Goal: Information Seeking & Learning: Learn about a topic

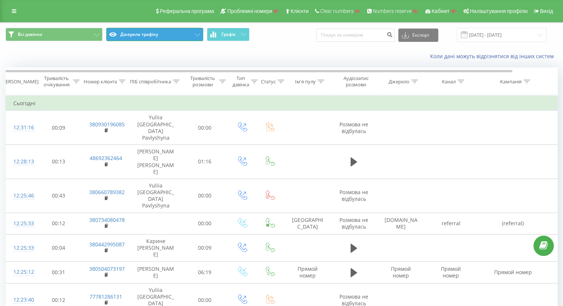
click at [147, 36] on button "Джерела трафіку" at bounding box center [154, 34] width 97 height 13
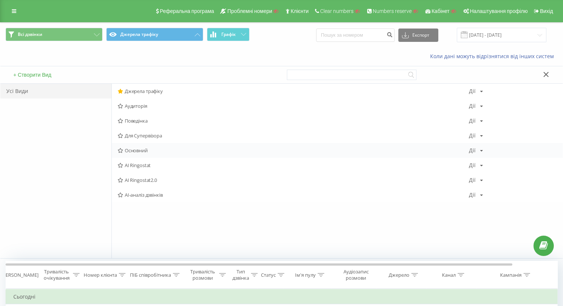
click at [149, 146] on div "Основний Дії Редагувати Копіювати Видалити За замовчуванням Поділитися" at bounding box center [337, 150] width 451 height 15
click at [151, 150] on span "Основний" at bounding box center [293, 150] width 351 height 5
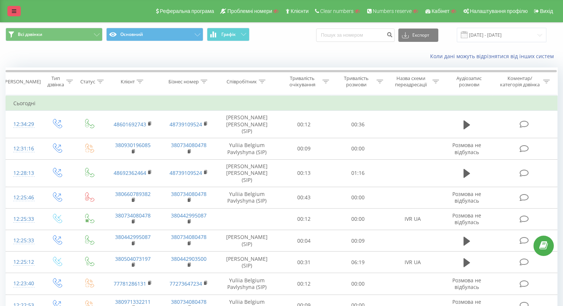
click at [11, 9] on link at bounding box center [13, 11] width 13 height 10
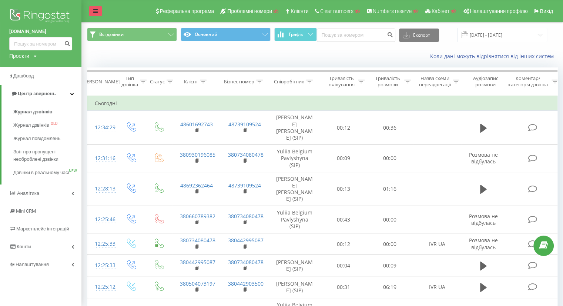
click at [95, 8] on link at bounding box center [95, 11] width 13 height 10
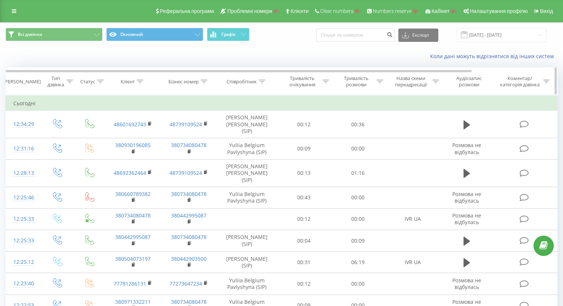
click at [138, 80] on icon at bounding box center [140, 82] width 7 height 4
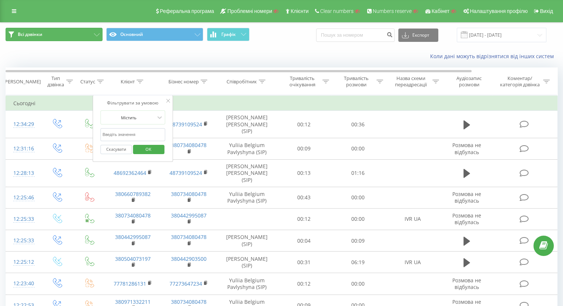
click at [67, 35] on button "Всі дзвінки" at bounding box center [54, 34] width 97 height 13
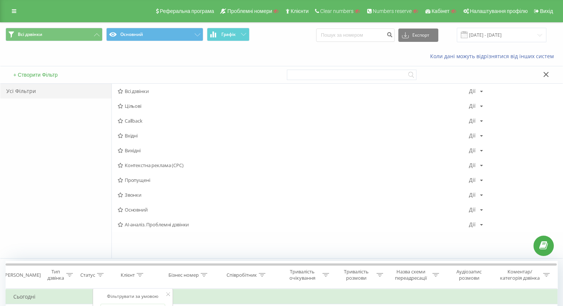
click at [43, 74] on button "+ Створити Фільтр" at bounding box center [35, 74] width 49 height 7
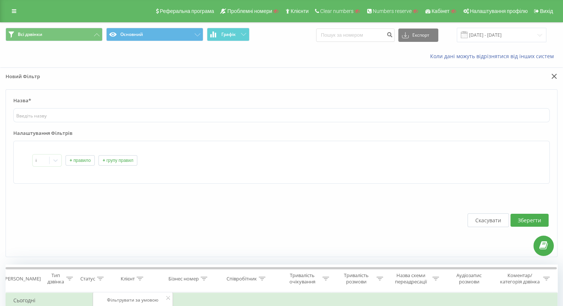
click at [78, 158] on button "+ правило" at bounding box center [79, 160] width 29 height 10
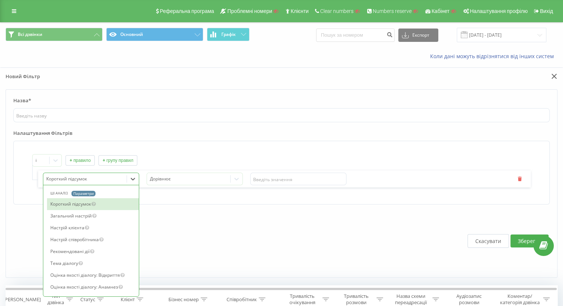
click at [83, 179] on div at bounding box center [85, 179] width 78 height 9
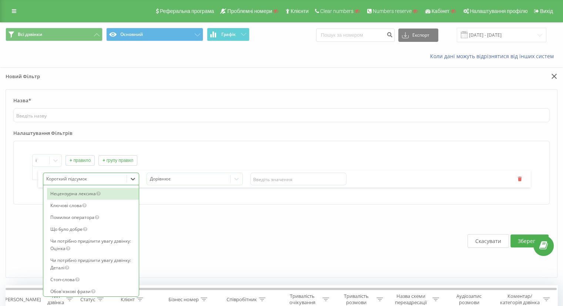
scroll to position [177, 0]
click at [493, 242] on button "Скасувати" at bounding box center [487, 241] width 41 height 14
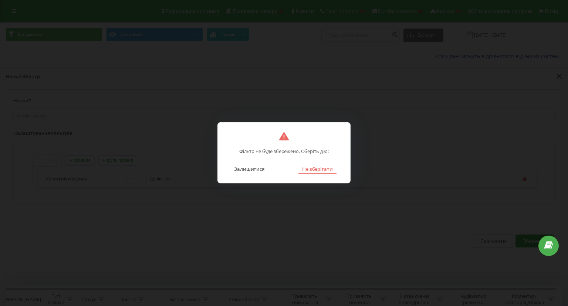
click at [320, 168] on button "Не зберігати" at bounding box center [318, 169] width 38 height 10
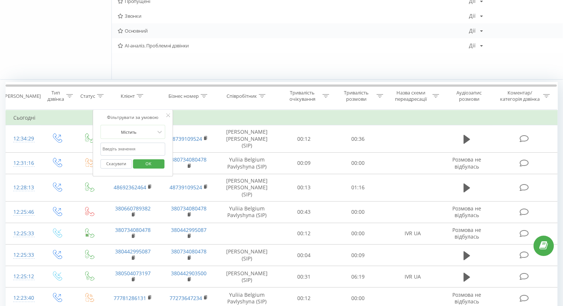
scroll to position [196, 0]
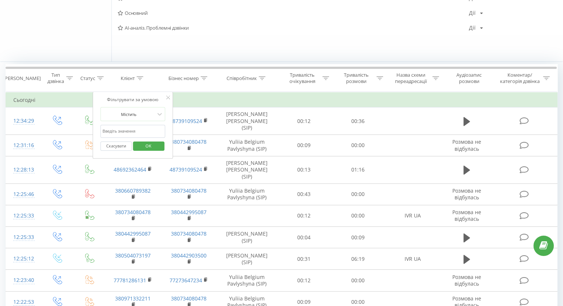
click at [111, 132] on input "text" at bounding box center [132, 131] width 65 height 13
click at [206, 86] on th "Бізнес номер" at bounding box center [189, 77] width 56 height 27
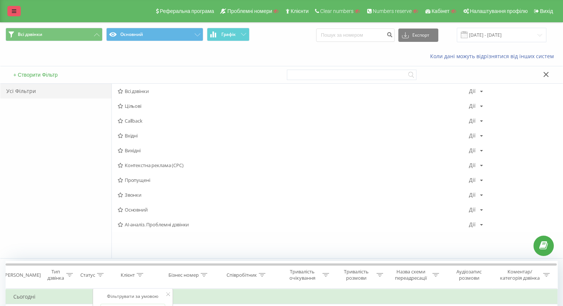
click at [7, 13] on link at bounding box center [13, 11] width 13 height 10
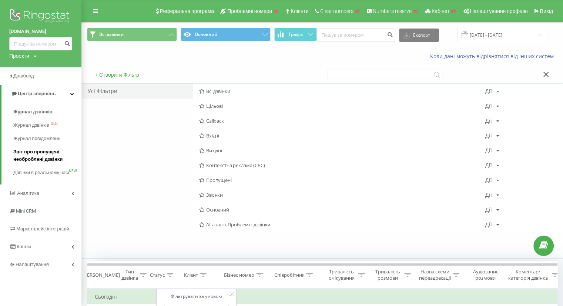
click at [34, 154] on span "Звіт про пропущені необроблені дзвінки" at bounding box center [45, 155] width 64 height 15
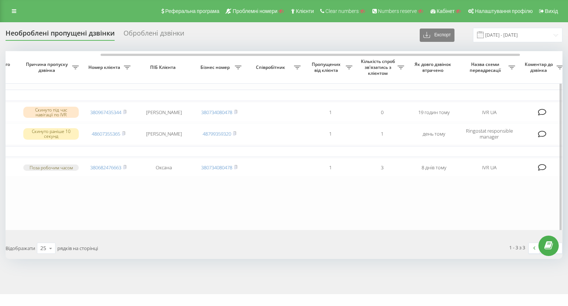
scroll to position [0, 126]
click at [149, 39] on div "Оброблені дзвінки" at bounding box center [154, 34] width 61 height 11
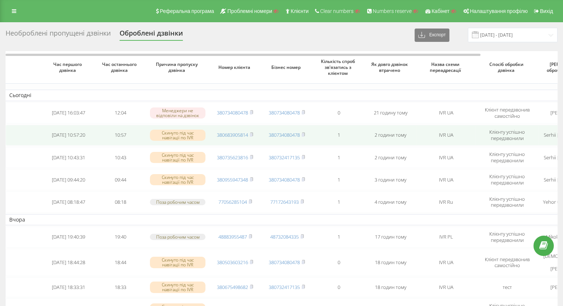
scroll to position [0, 88]
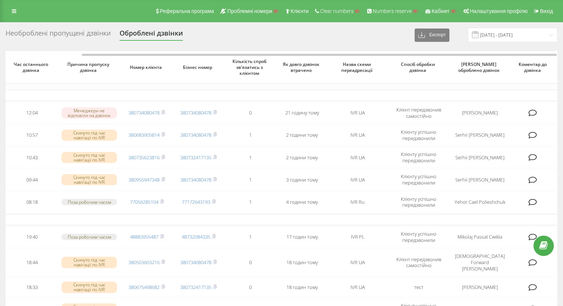
click at [68, 32] on div "Необроблені пропущені дзвінки" at bounding box center [58, 34] width 105 height 11
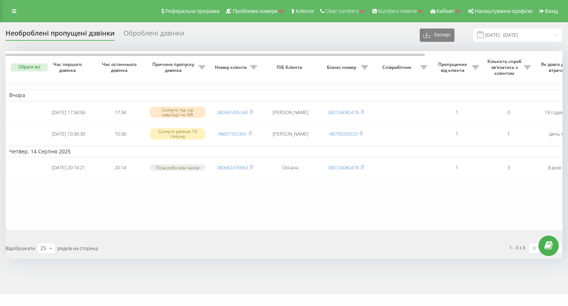
scroll to position [0, 182]
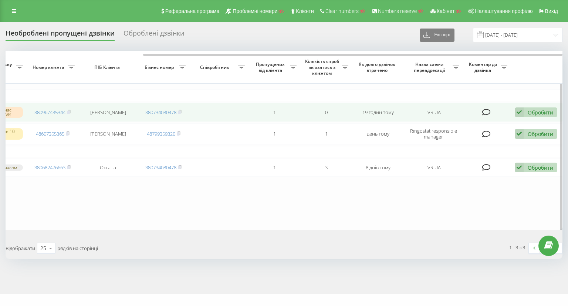
click at [523, 111] on icon at bounding box center [519, 112] width 9 height 10
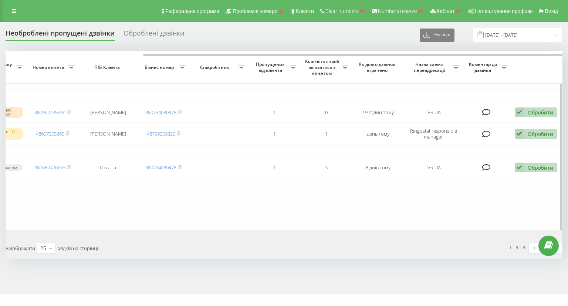
click at [315, 218] on table "Вчора 2025-08-21 17:34:06 17:34 Скинуто під час навігації по IVR 380967435344 М…" at bounding box center [193, 140] width 740 height 178
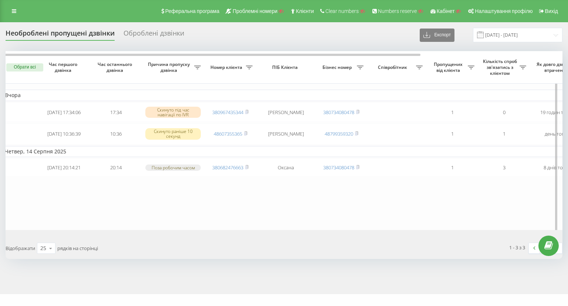
scroll to position [0, 0]
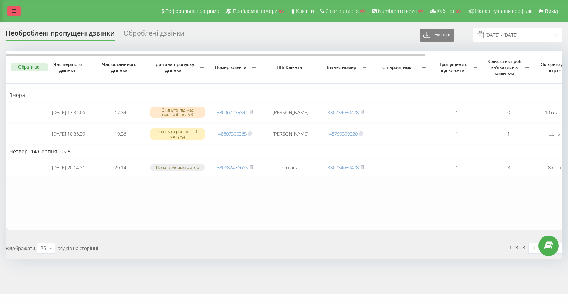
click at [14, 9] on icon at bounding box center [14, 11] width 4 height 5
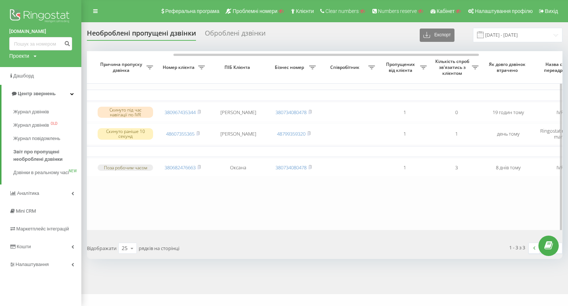
scroll to position [0, 134]
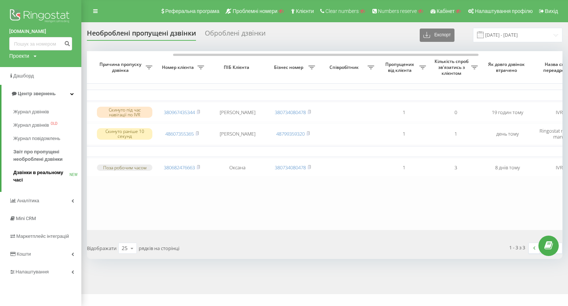
click at [28, 173] on span "Дзвінки в реальному часі" at bounding box center [41, 176] width 56 height 15
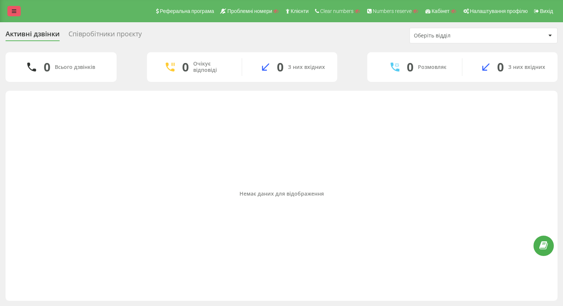
click at [13, 13] on icon at bounding box center [14, 11] width 4 height 5
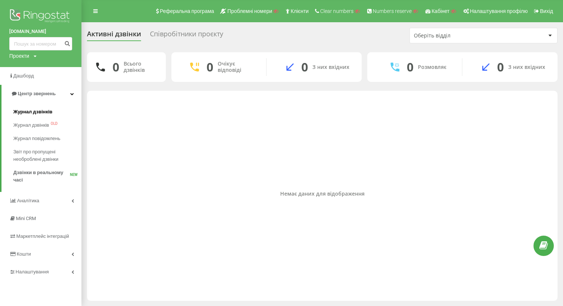
click at [34, 115] on span "Журнал дзвінків" at bounding box center [32, 111] width 39 height 7
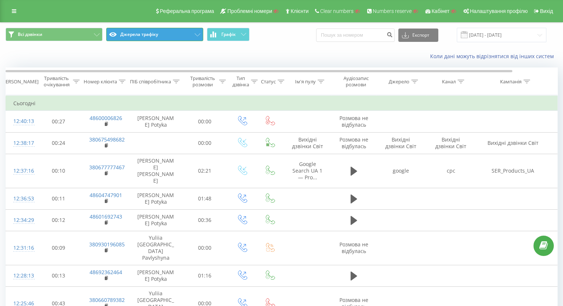
click at [144, 36] on button "Джерела трафіку" at bounding box center [154, 34] width 97 height 13
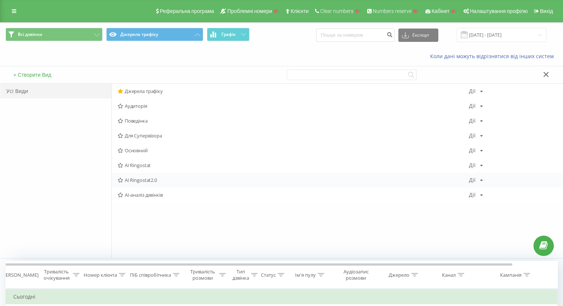
click at [158, 181] on span "AI Ringostat2.0" at bounding box center [293, 179] width 351 height 5
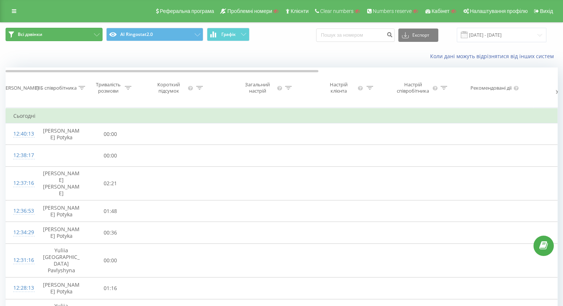
click at [60, 33] on button "Всі дзвінки" at bounding box center [54, 34] width 97 height 13
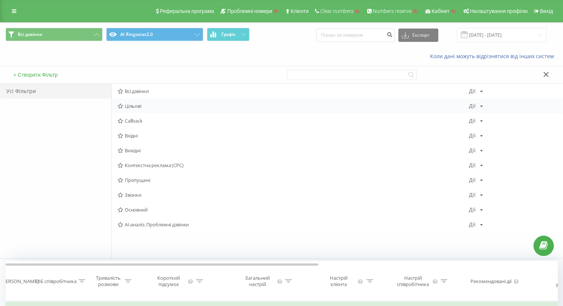
click at [144, 104] on span "Цільові" at bounding box center [293, 105] width 351 height 5
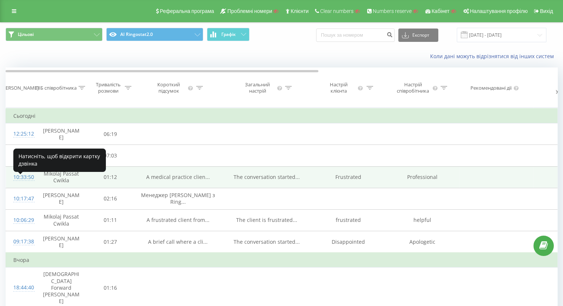
click at [19, 184] on div "10:33:50" at bounding box center [20, 177] width 15 height 14
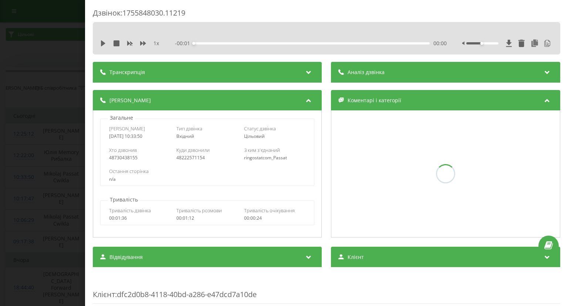
click at [272, 68] on div "Транскрипція" at bounding box center [207, 72] width 229 height 21
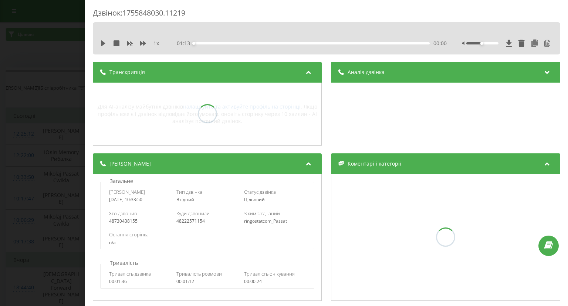
click at [404, 78] on div "Аналіз дзвінка" at bounding box center [445, 72] width 229 height 21
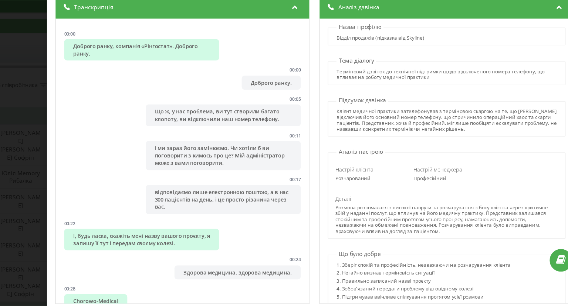
click at [60, 132] on div "Дзвінок : 1755848030.11219 1 х - 01:13 00:00 00:00 Транскрипція 00:00 Доброго р…" at bounding box center [284, 153] width 568 height 306
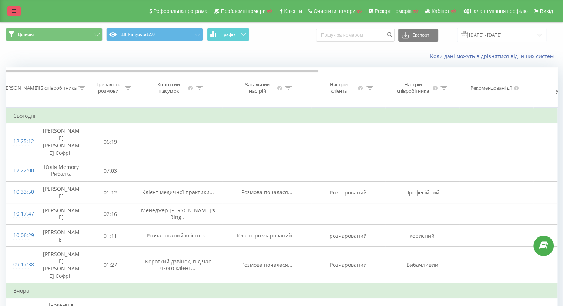
click at [8, 12] on link at bounding box center [13, 11] width 13 height 10
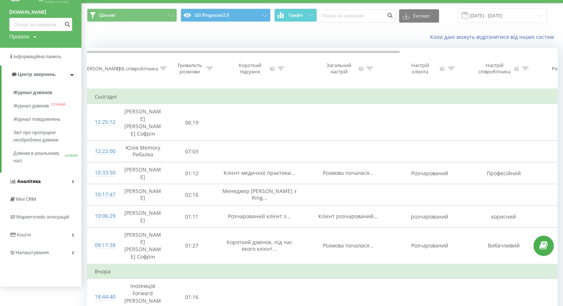
scroll to position [21, 0]
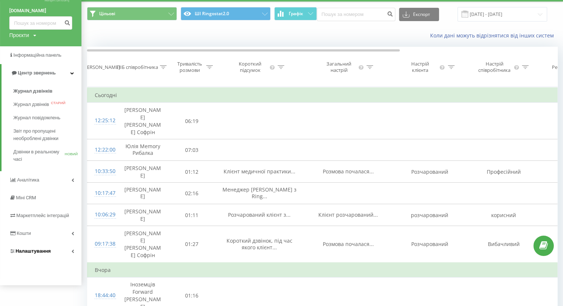
click at [31, 246] on link "Налаштування" at bounding box center [40, 251] width 81 height 18
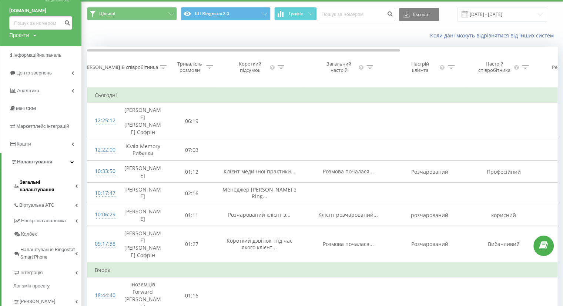
click at [44, 185] on span "Загальні налаштування" at bounding box center [47, 185] width 55 height 15
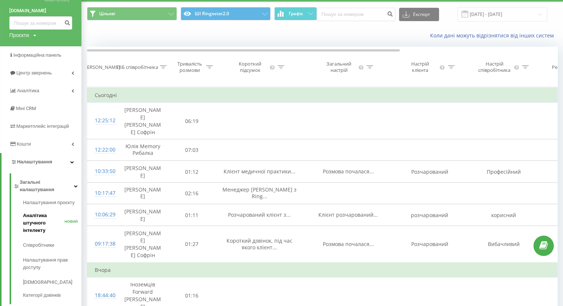
click at [38, 212] on font "Аналітика штучного інтелекту" at bounding box center [35, 222] width 24 height 20
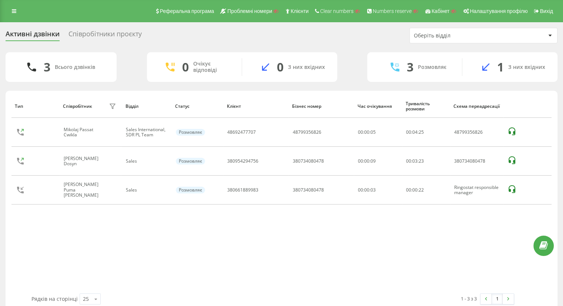
click at [117, 32] on div "Співробітники проєкту" at bounding box center [104, 35] width 73 height 11
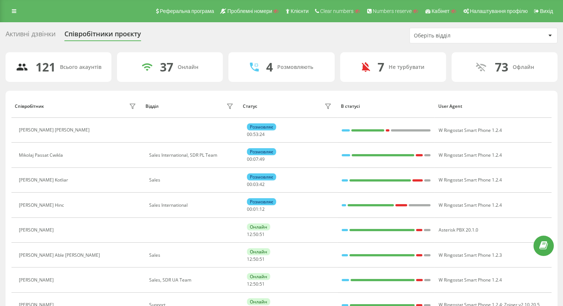
click at [51, 31] on div "Активні дзвінки" at bounding box center [31, 35] width 50 height 11
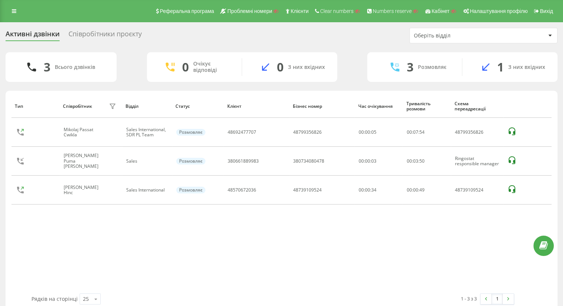
click at [118, 35] on div "Співробітники проєкту" at bounding box center [104, 35] width 73 height 11
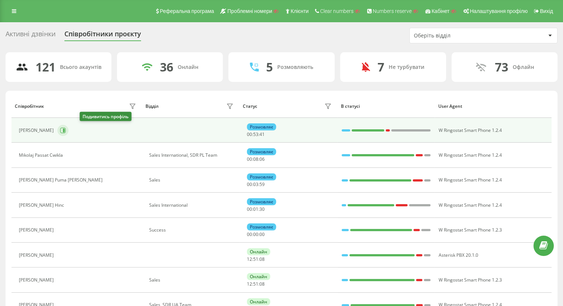
click at [66, 129] on icon at bounding box center [63, 130] width 6 height 6
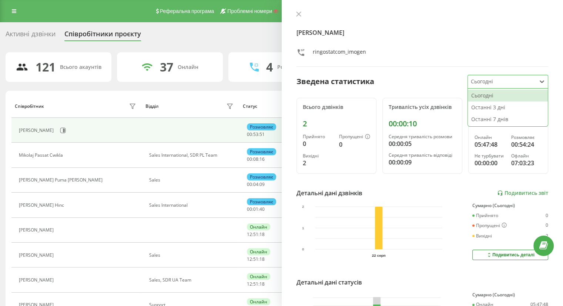
click at [483, 80] on div at bounding box center [502, 81] width 63 height 9
click at [483, 120] on div "Останні 7 днів" at bounding box center [508, 119] width 80 height 12
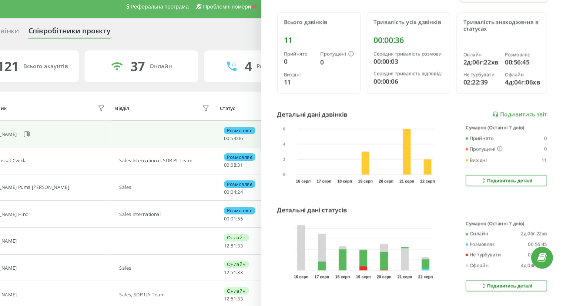
scroll to position [96, 0]
click at [493, 175] on div "Подивитись деталі" at bounding box center [510, 174] width 48 height 6
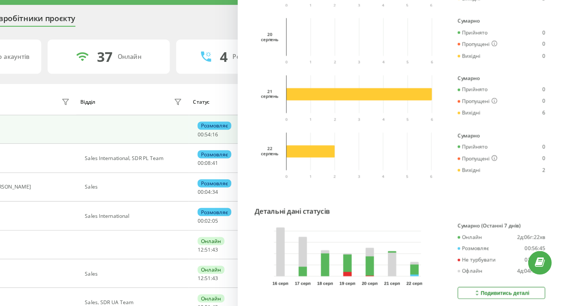
scroll to position [459, 0]
click at [495, 269] on button "Подивитись деталі" at bounding box center [510, 271] width 76 height 10
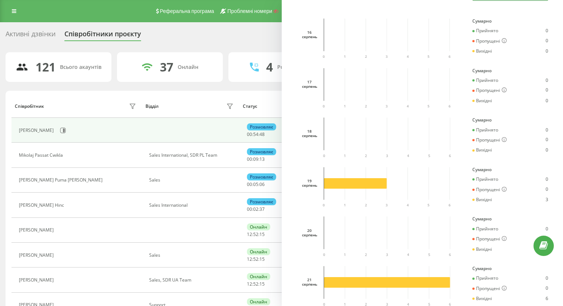
scroll to position [0, 0]
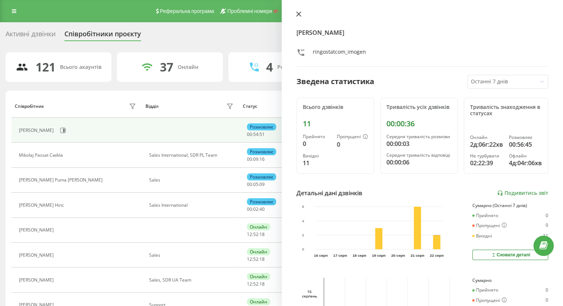
click at [299, 14] on icon at bounding box center [298, 14] width 4 height 4
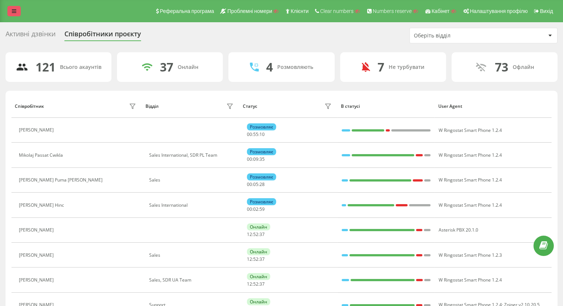
click at [12, 14] on icon at bounding box center [14, 11] width 4 height 5
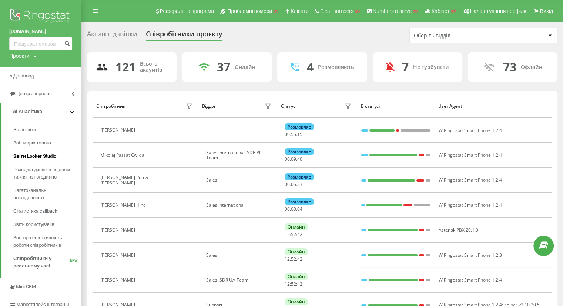
click at [32, 155] on span "Звіти Looker Studio" at bounding box center [34, 155] width 43 height 7
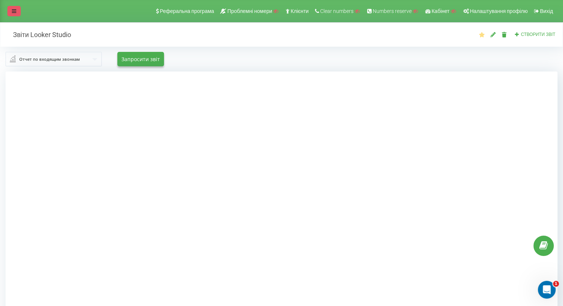
click at [15, 12] on icon at bounding box center [14, 11] width 4 height 5
